Goal: Task Accomplishment & Management: Manage account settings

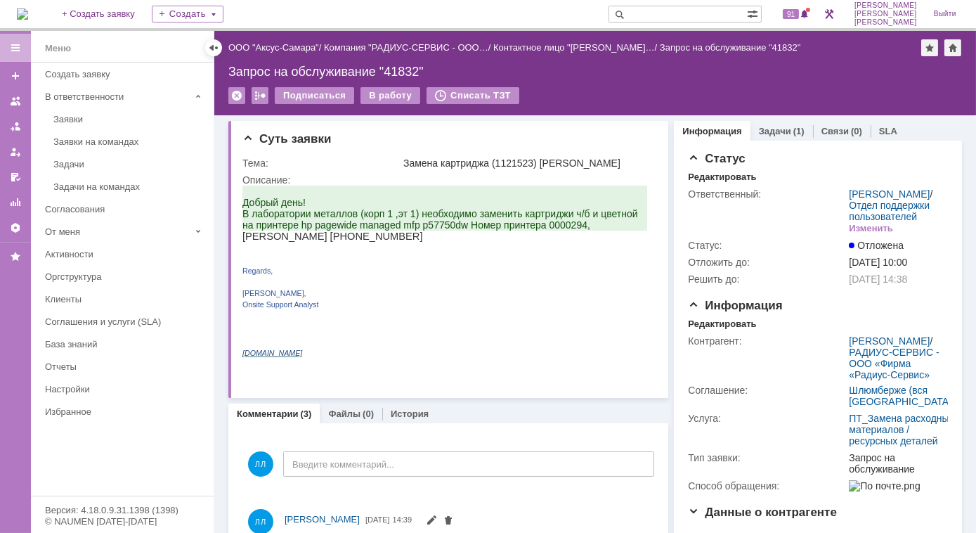
click at [107, 160] on div "Задачи" at bounding box center [129, 164] width 152 height 11
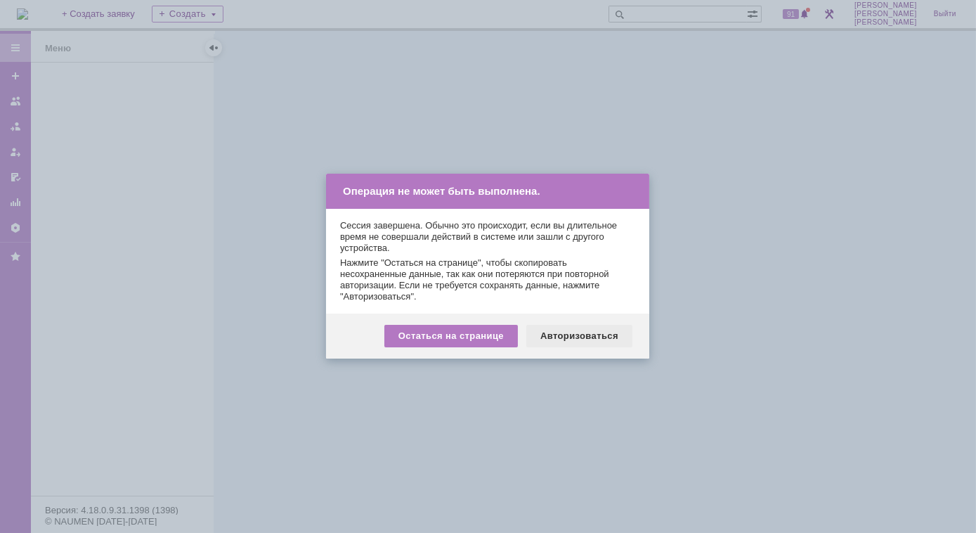
click at [552, 333] on div "Авторизоваться" at bounding box center [579, 336] width 106 height 22
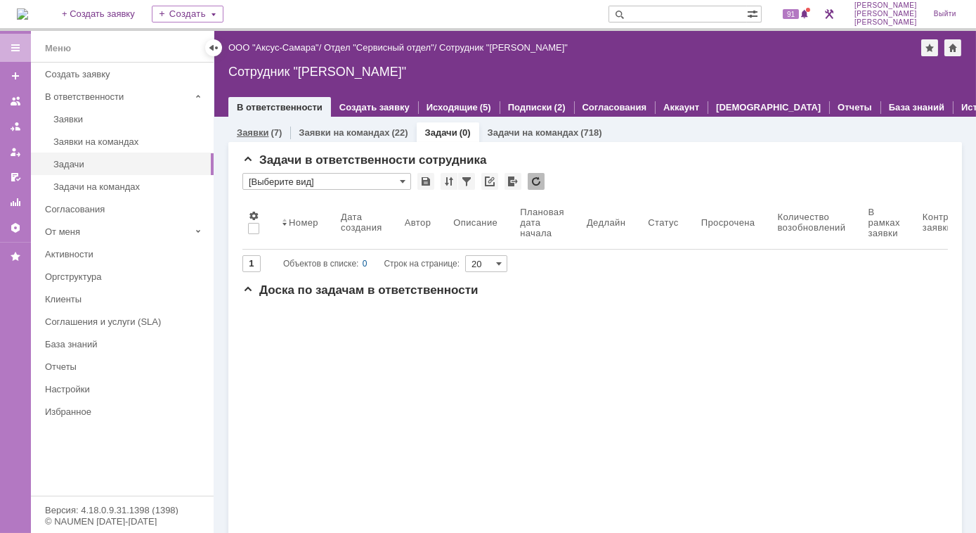
click at [258, 135] on link "Заявки" at bounding box center [253, 132] width 32 height 11
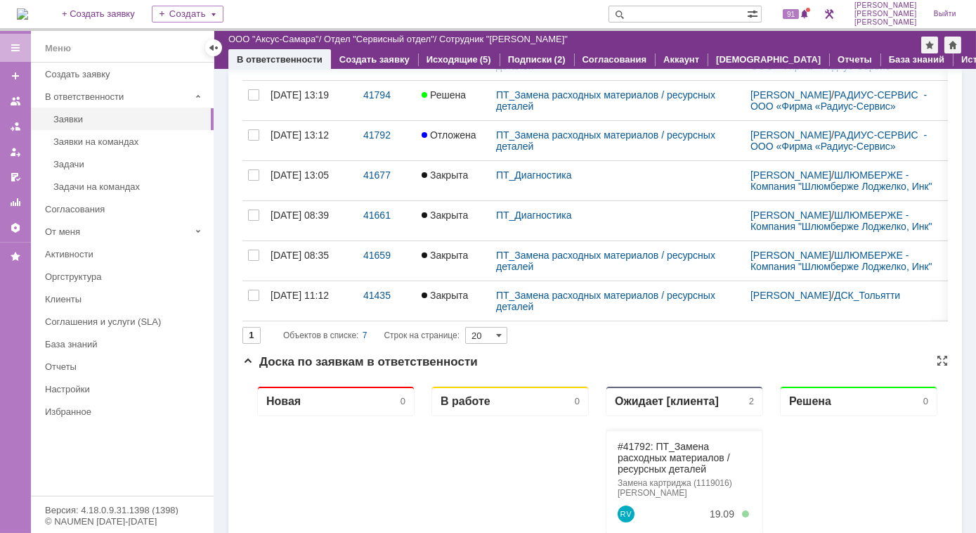
scroll to position [191, 0]
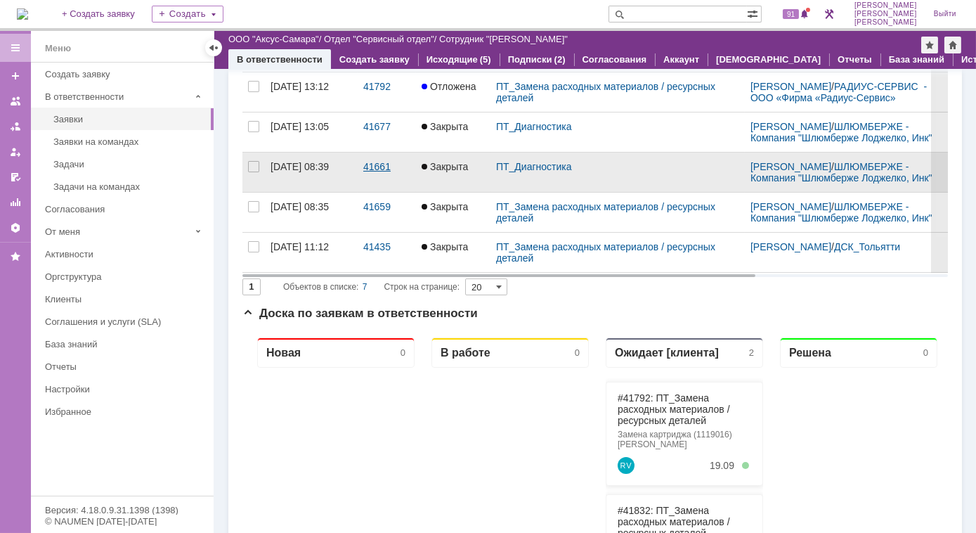
click at [373, 172] on div "41661" at bounding box center [386, 166] width 47 height 11
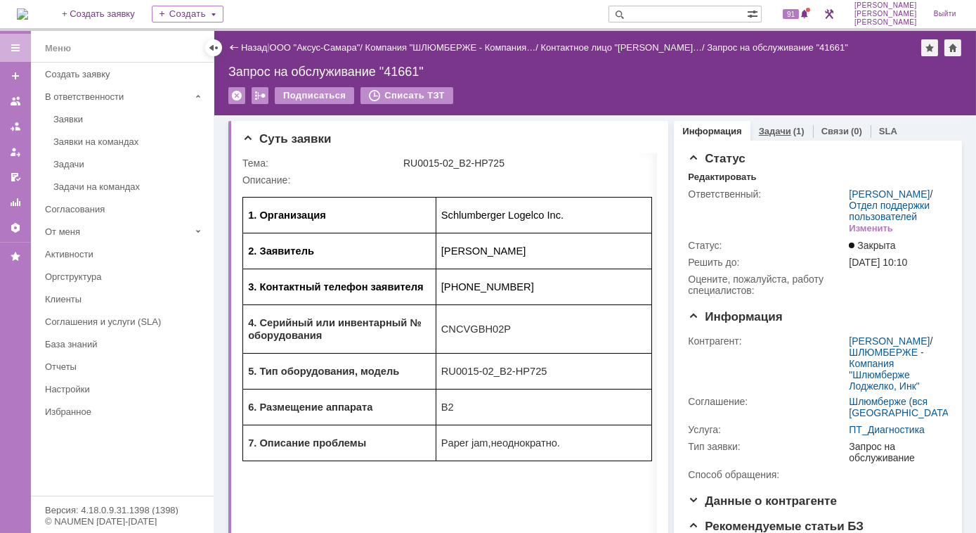
click at [767, 131] on link "Задачи" at bounding box center [775, 131] width 32 height 11
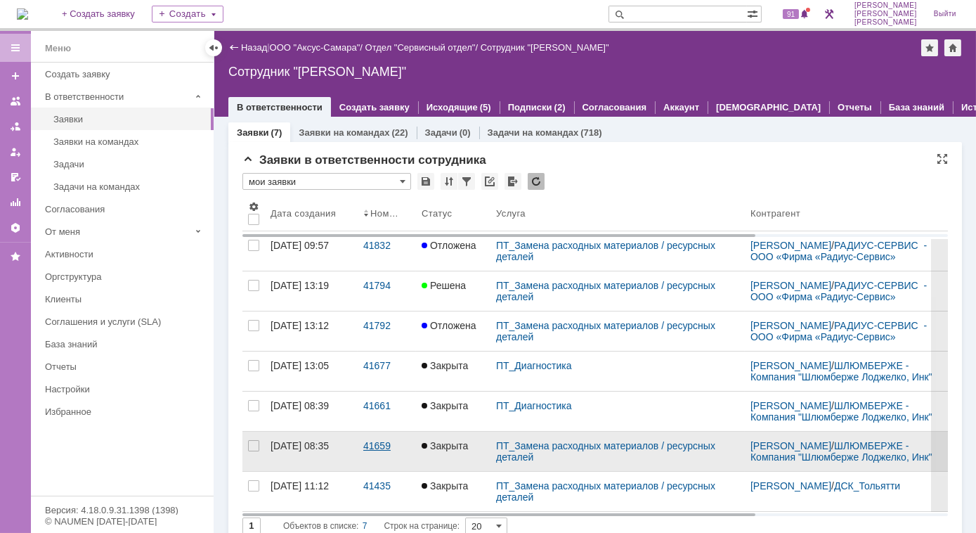
click at [382, 451] on div "41659" at bounding box center [386, 445] width 47 height 11
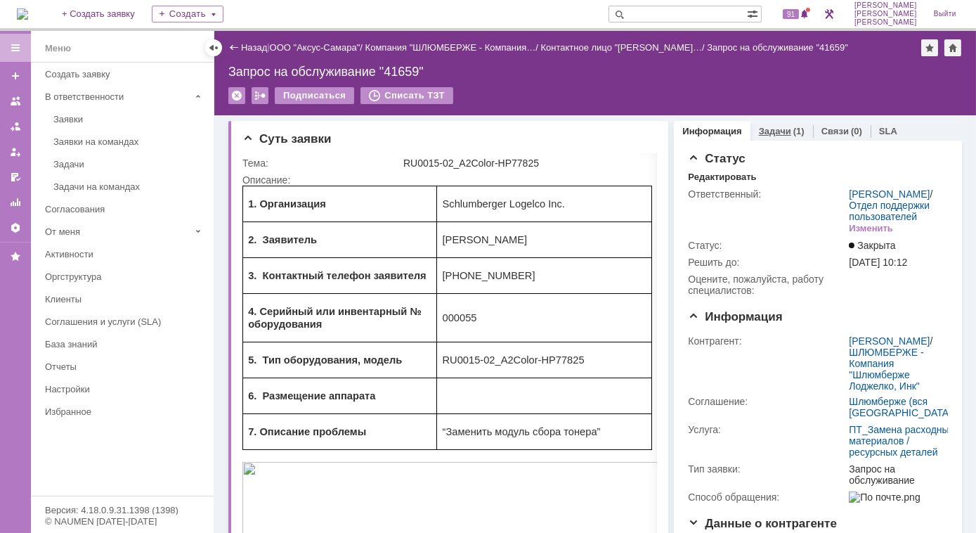
click at [763, 132] on link "Задачи" at bounding box center [775, 131] width 32 height 11
